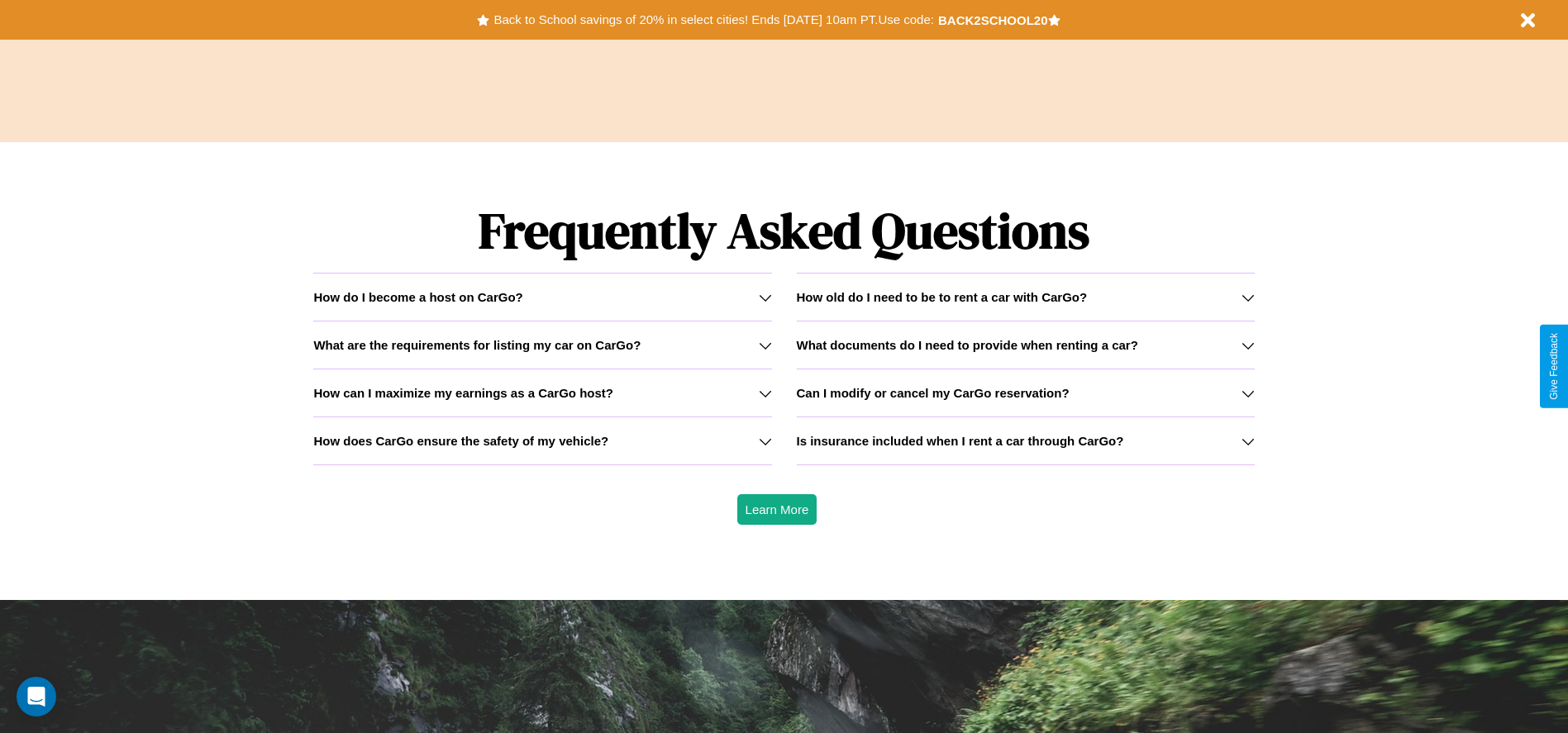
scroll to position [2372, 0]
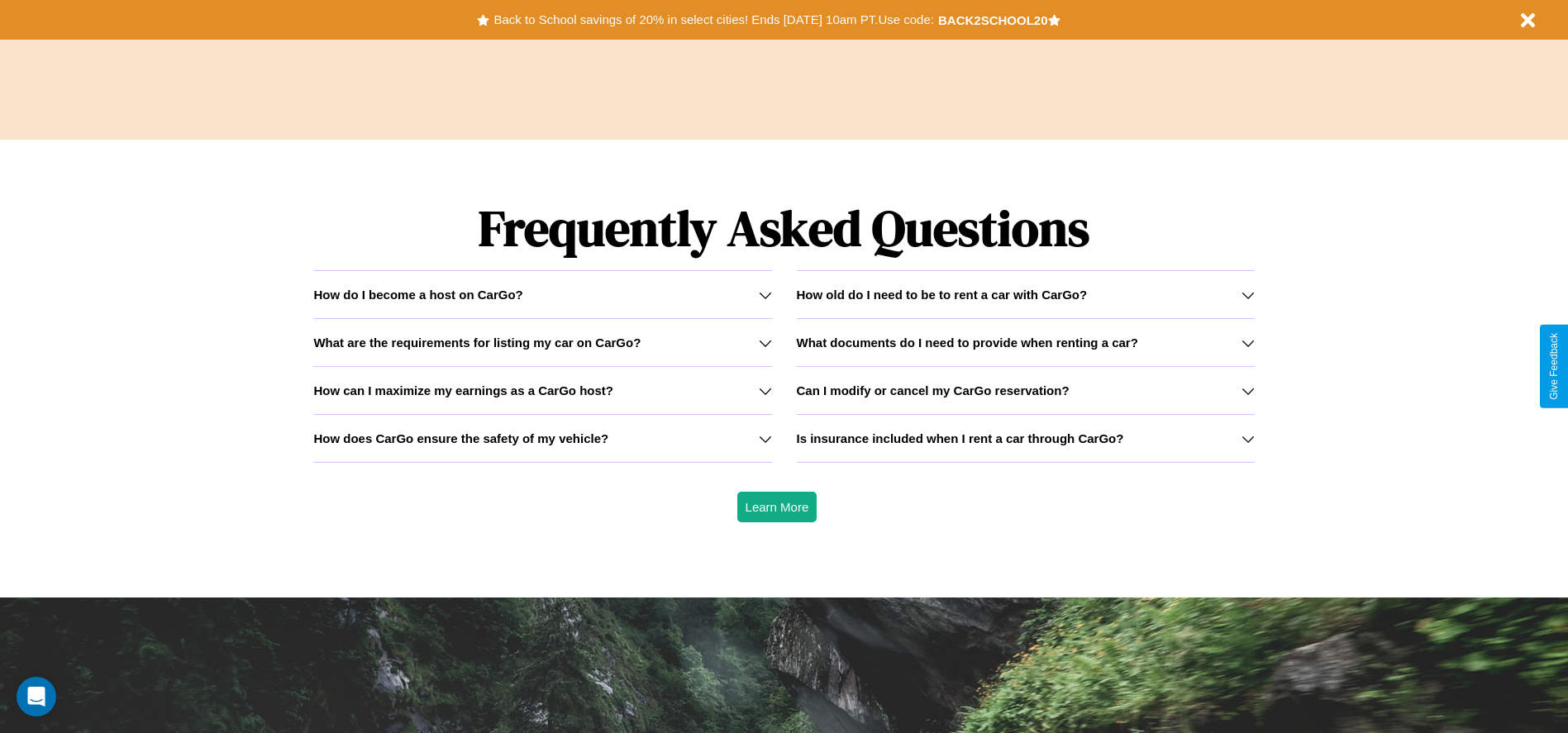
click at [542, 438] on h3 "How does CarGo ensure the safety of my vehicle?" at bounding box center [460, 438] width 295 height 14
click at [1247, 391] on icon at bounding box center [1247, 391] width 13 height 13
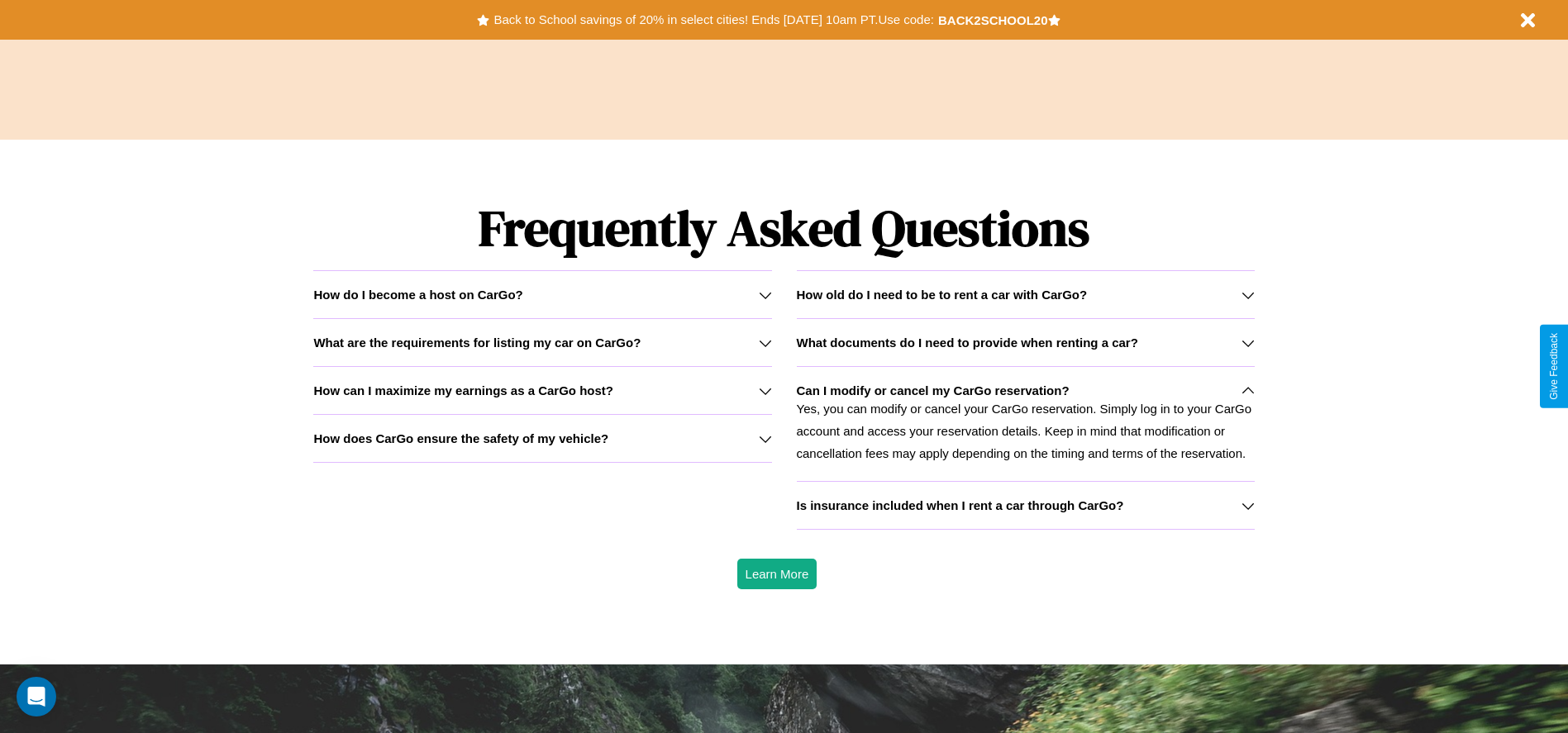
click at [764, 391] on icon at bounding box center [765, 391] width 13 height 13
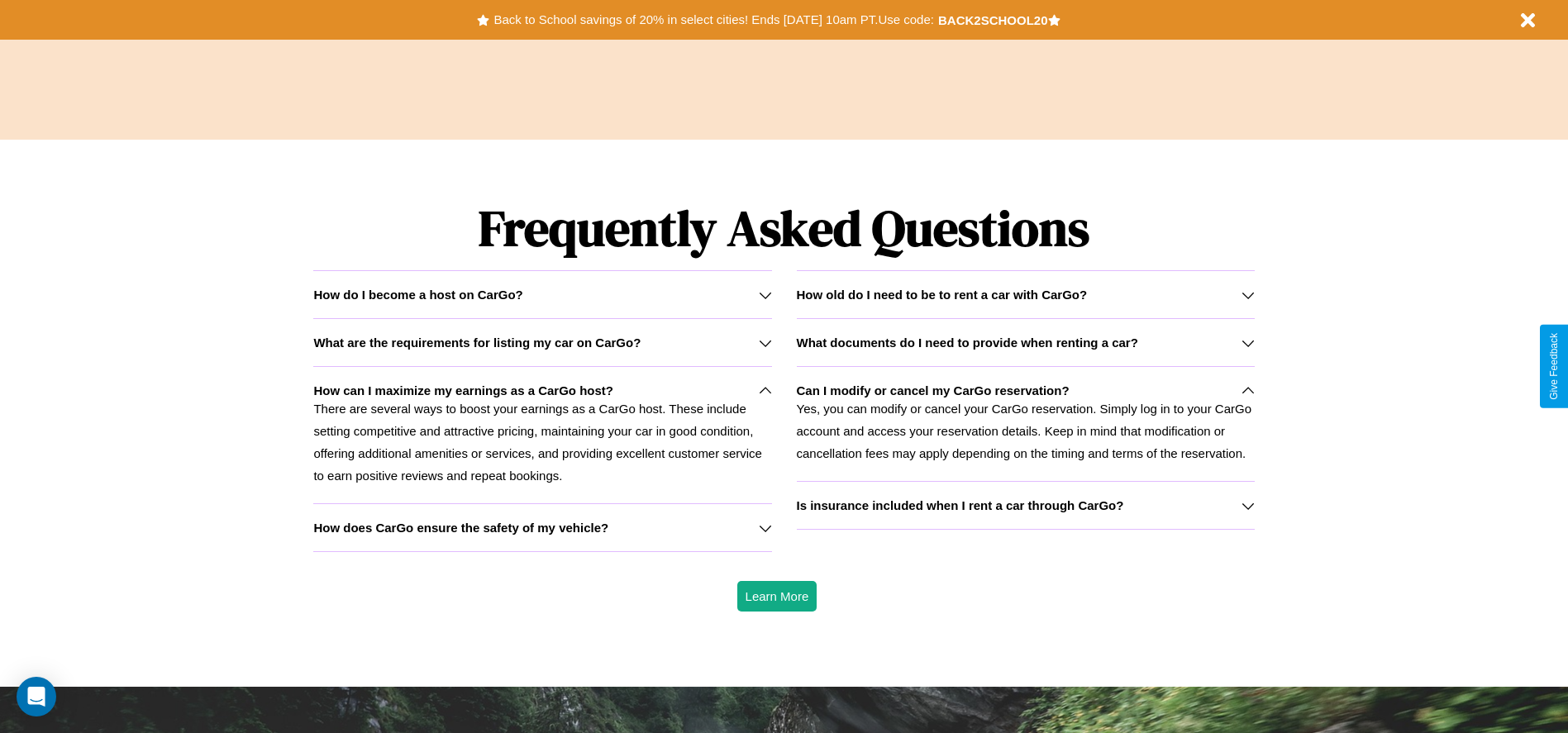
click at [542, 527] on h3 "How does CarGo ensure the safety of my vehicle?" at bounding box center [460, 528] width 295 height 14
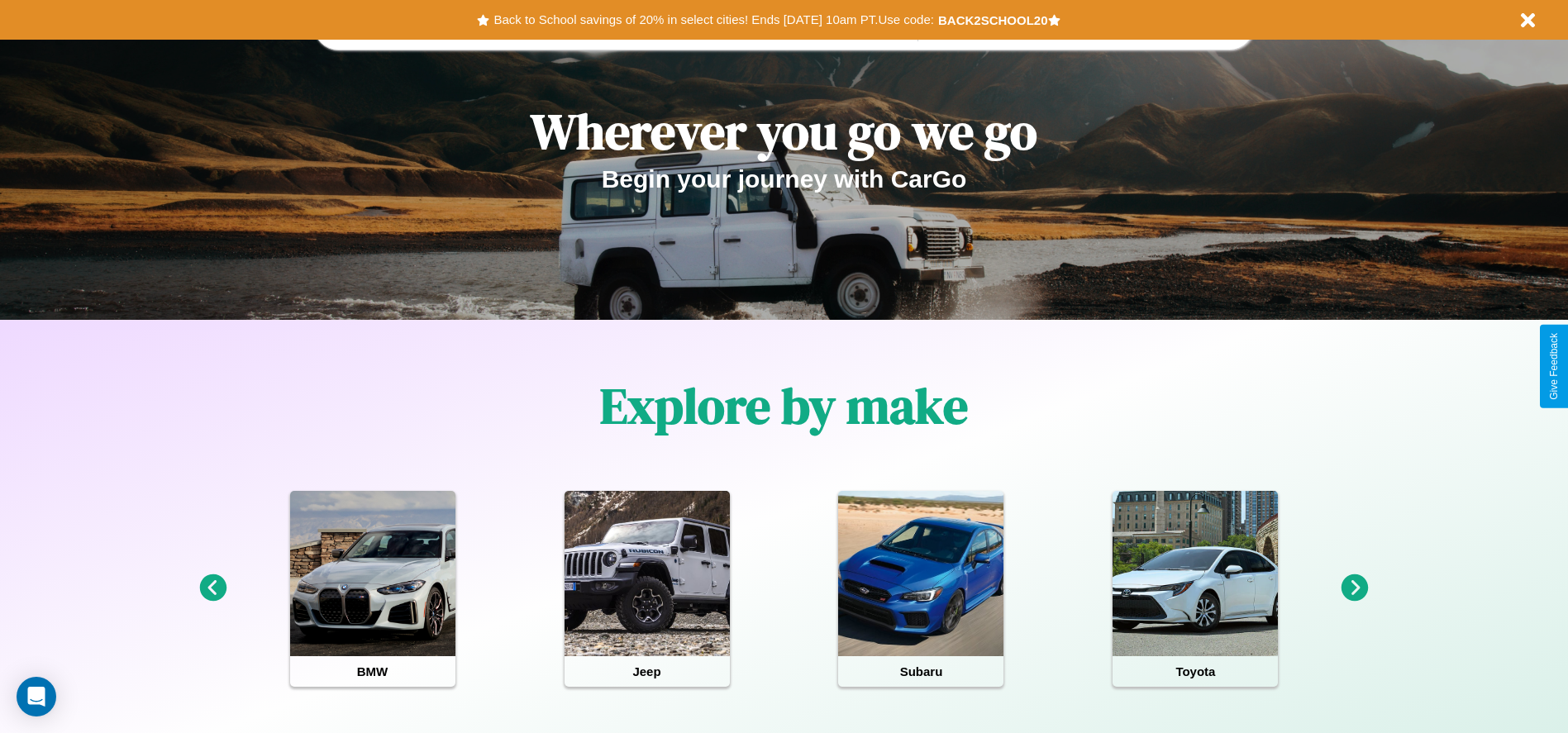
scroll to position [0, 0]
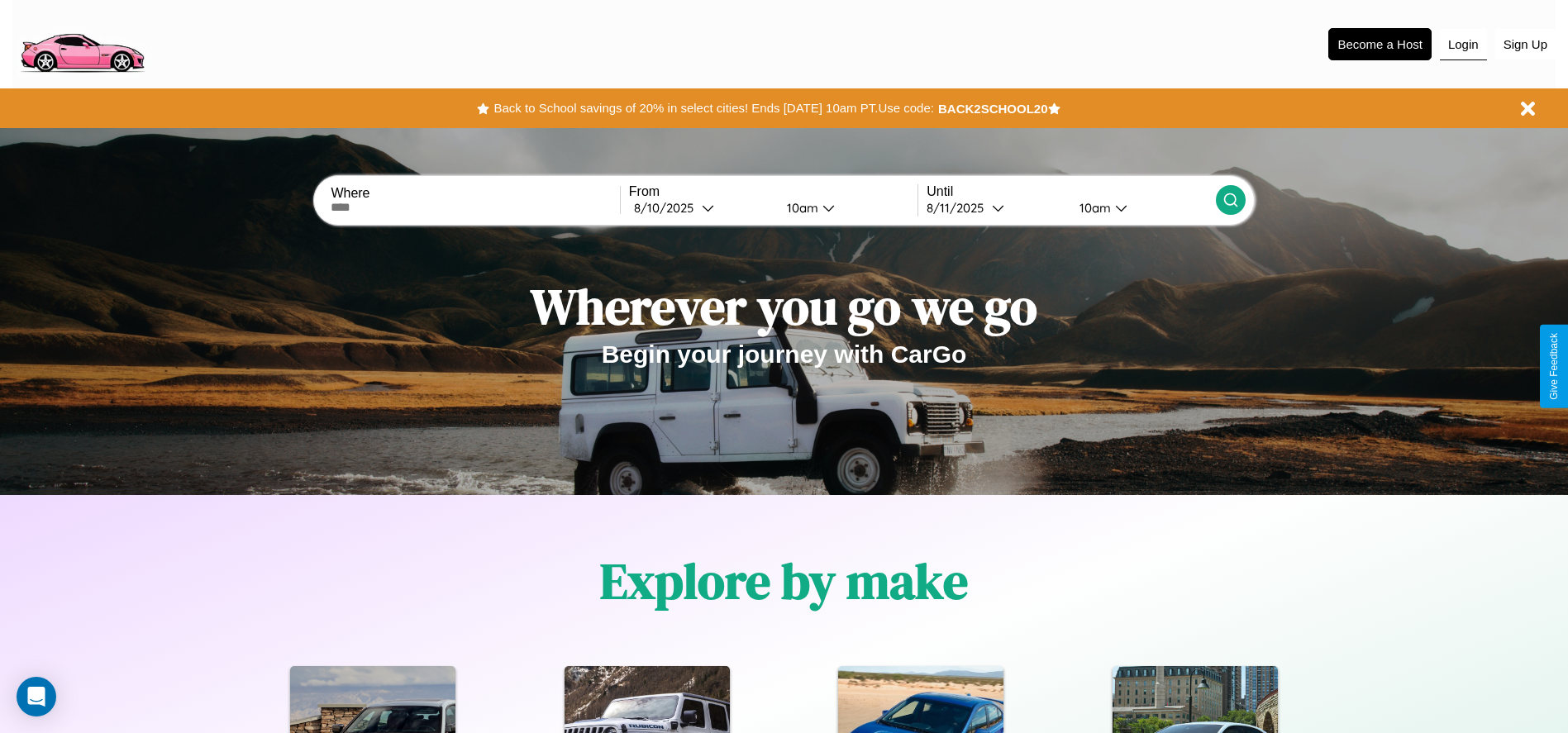
click at [1462, 44] on button "Login" at bounding box center [1463, 45] width 47 height 32
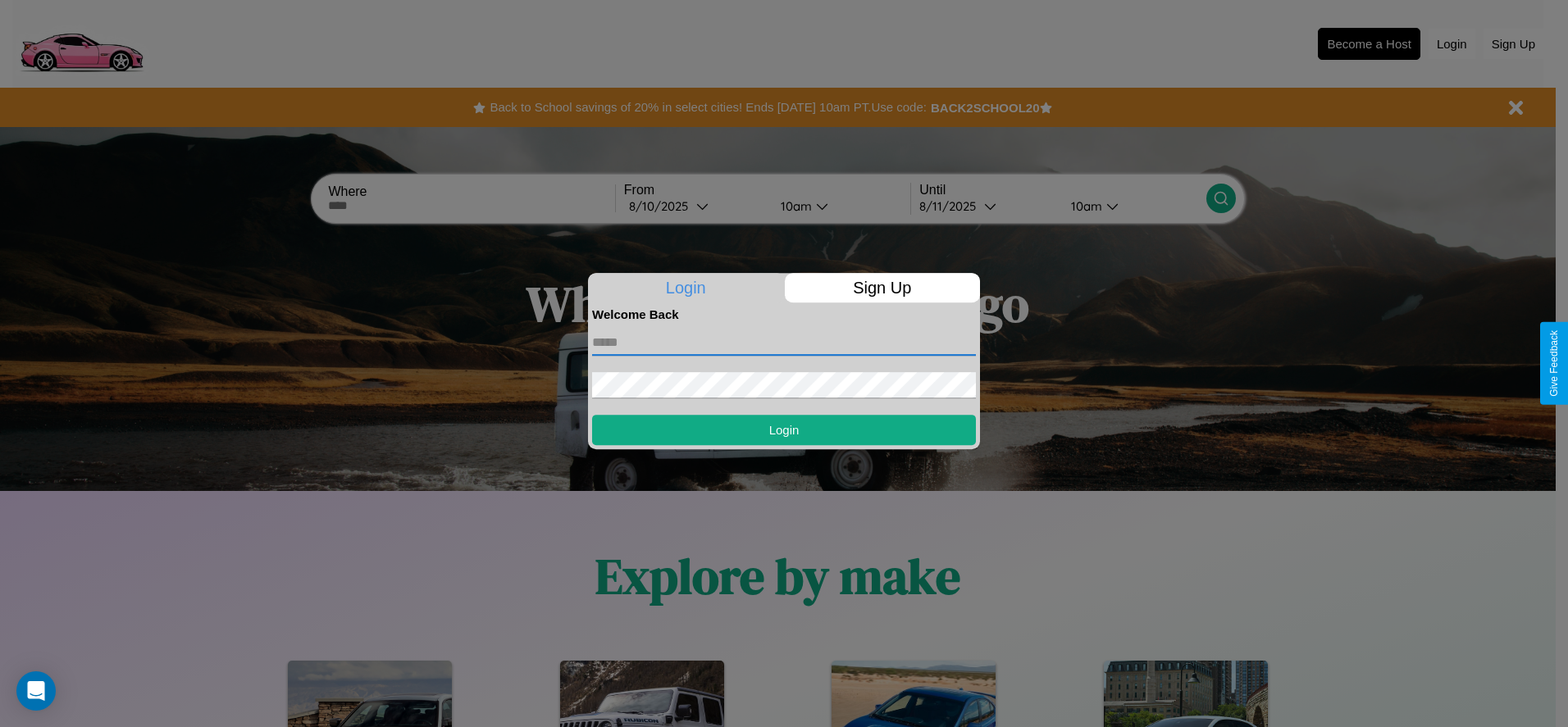
click at [784, 342] on input "text" at bounding box center [784, 343] width 384 height 26
type input "**********"
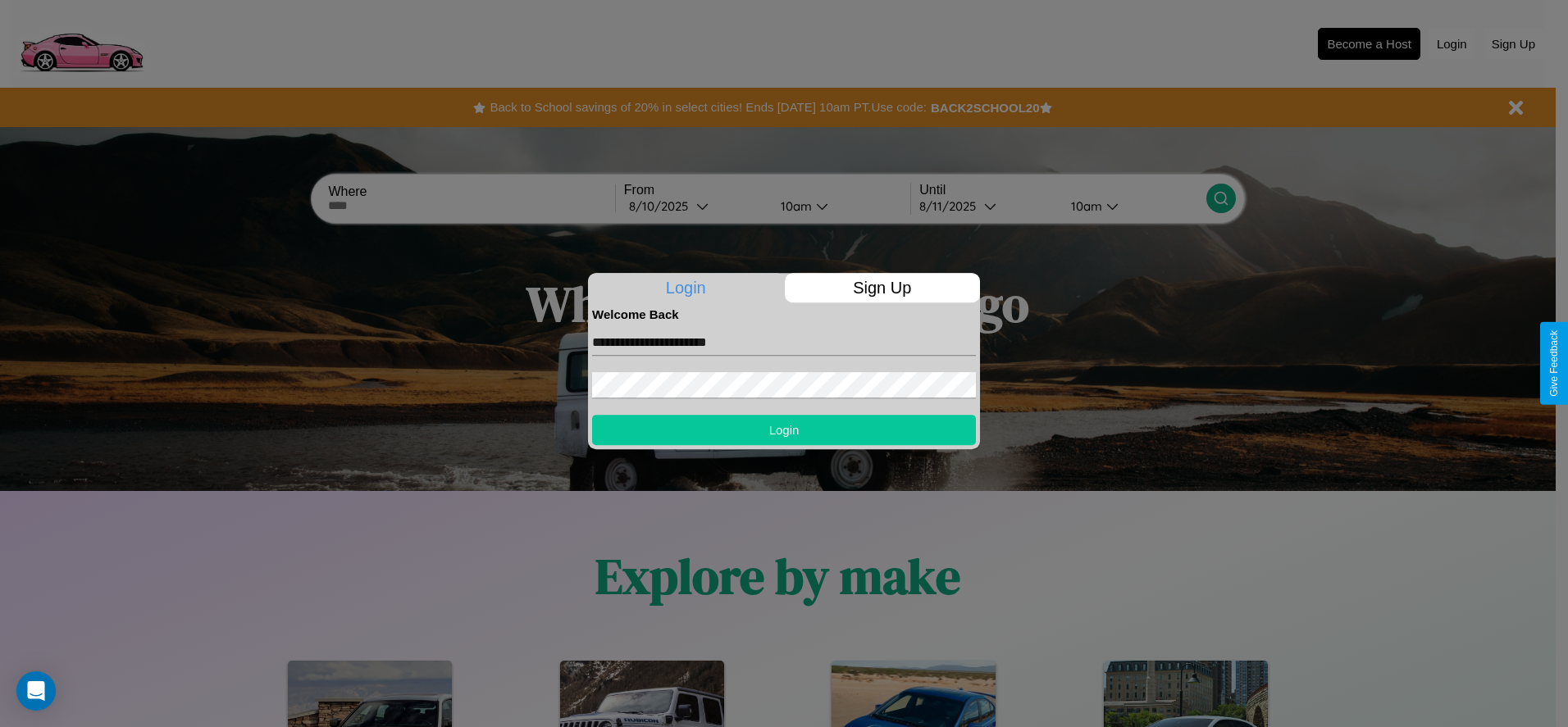
click at [784, 429] on button "Login" at bounding box center [784, 429] width 384 height 31
